Goal: Task Accomplishment & Management: Use online tool/utility

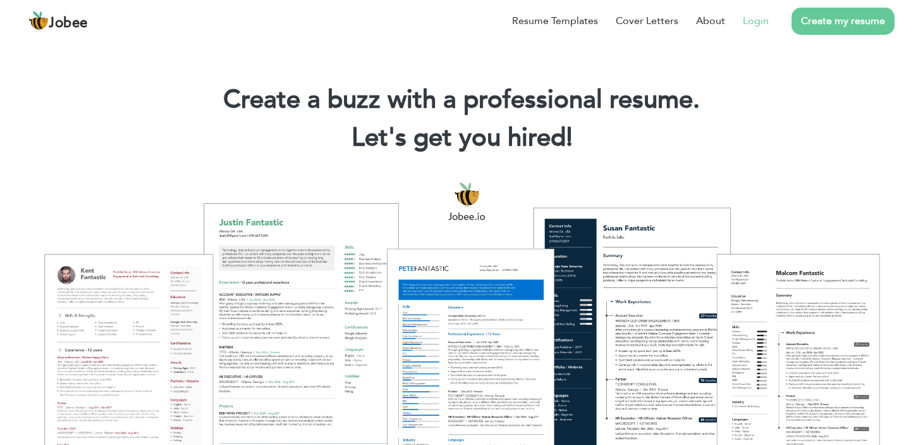
click at [752, 16] on link "Login" at bounding box center [756, 20] width 26 height 15
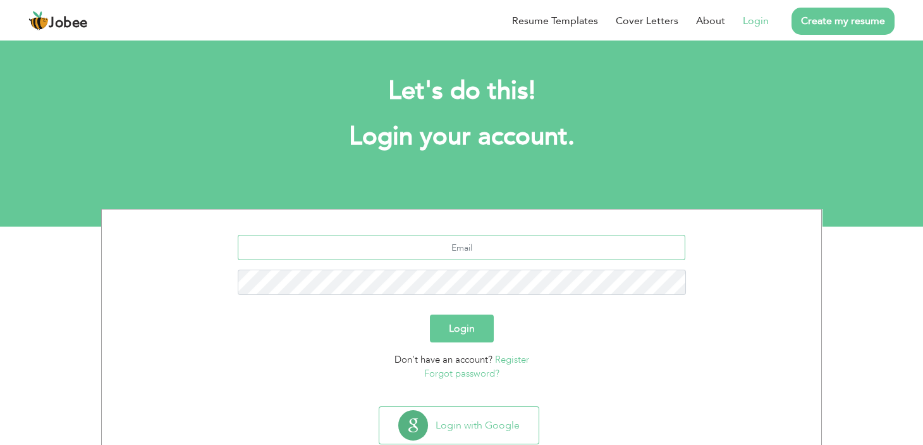
click at [455, 250] on input "text" at bounding box center [462, 247] width 448 height 25
type input "[EMAIL_ADDRESS][DOMAIN_NAME]"
click at [283, 378] on p "Forgot password?" at bounding box center [461, 373] width 701 height 15
click at [474, 322] on button "Login" at bounding box center [462, 328] width 64 height 28
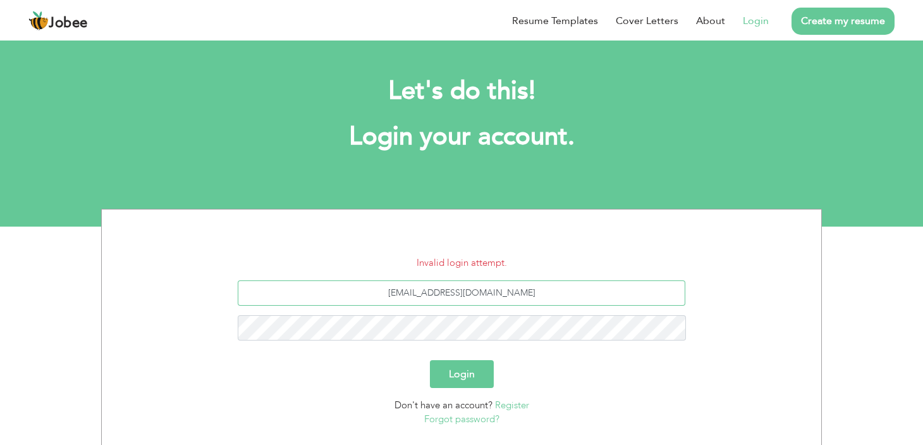
click at [429, 293] on input "[EMAIL_ADDRESS][DOMAIN_NAME]" at bounding box center [462, 292] width 448 height 25
type input "aliumair1993@yahoo.com"
click at [464, 373] on button "Login" at bounding box center [462, 374] width 64 height 28
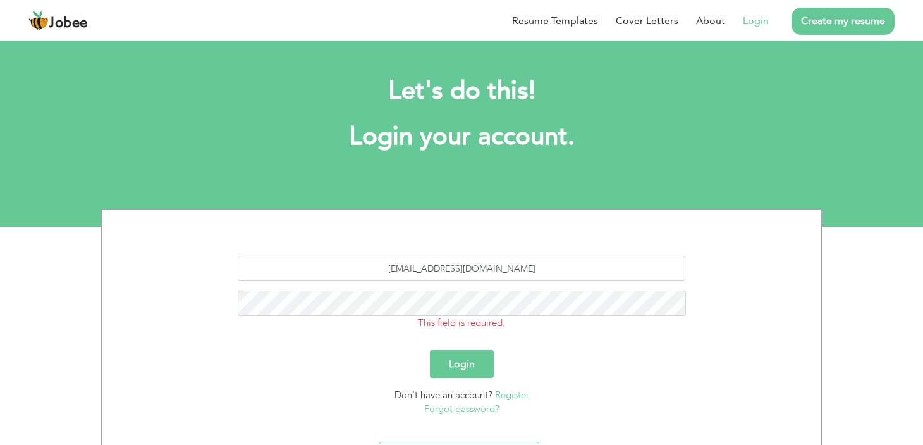
click at [453, 366] on button "Login" at bounding box center [462, 364] width 64 height 28
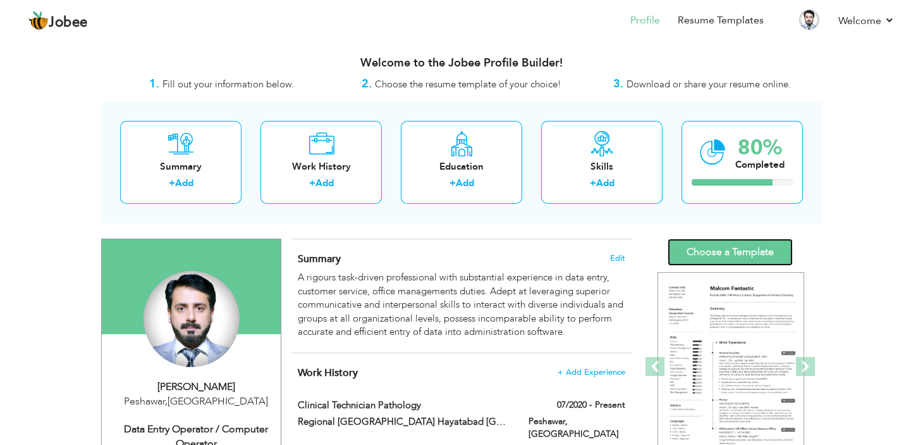
click at [712, 252] on link "Choose a Template" at bounding box center [730, 251] width 125 height 27
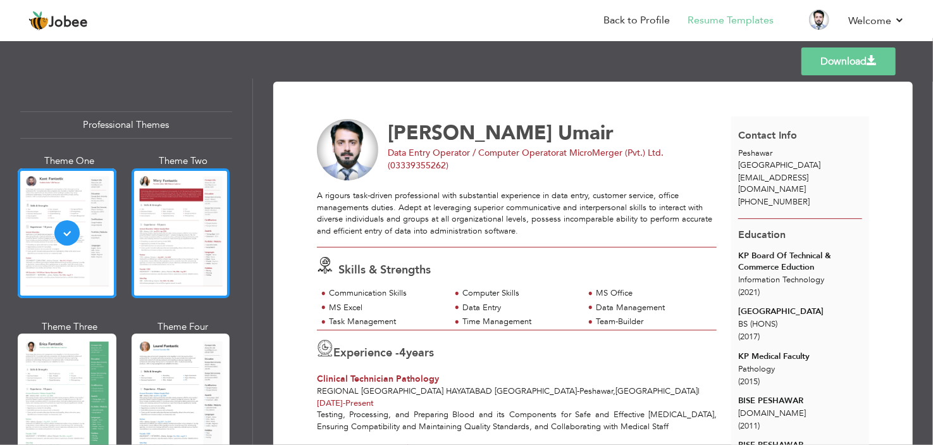
click at [182, 268] on div at bounding box center [181, 233] width 99 height 130
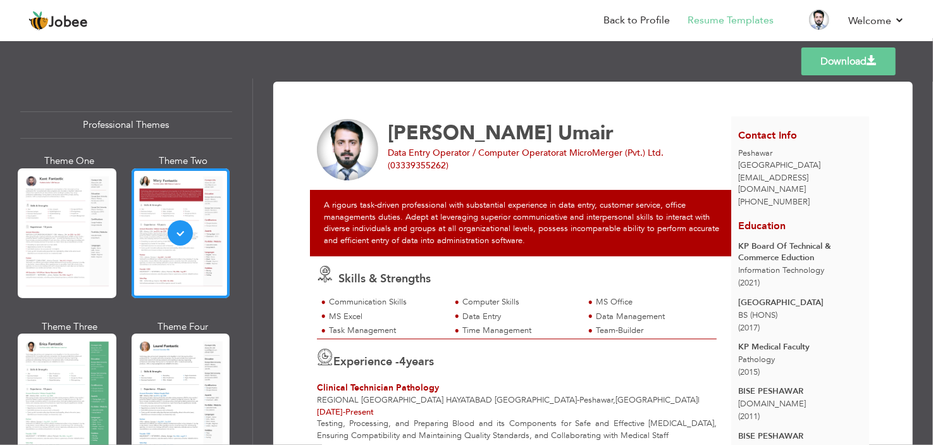
click at [835, 64] on link "Download" at bounding box center [848, 61] width 94 height 28
